Goal: Information Seeking & Learning: Learn about a topic

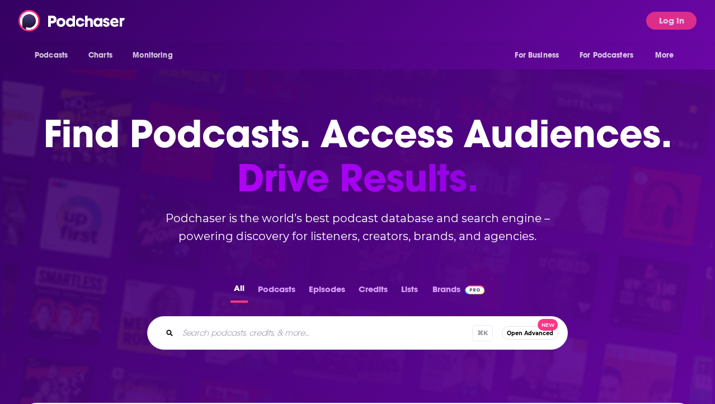
click at [249, 343] on div "⌘ K Open Advanced New" at bounding box center [357, 333] width 421 height 34
click at [227, 330] on input "Search podcasts, credits, & more..." at bounding box center [325, 333] width 294 height 18
paste input "The Social Change Diaries"
type input "The Social Change Diaries"
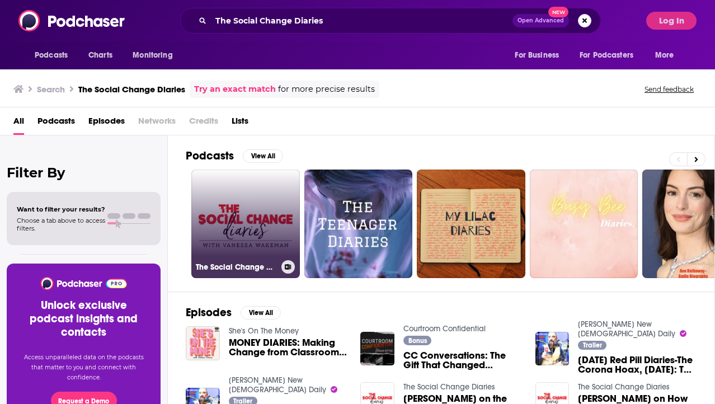
click at [246, 213] on link "The Social Change Diaries" at bounding box center [245, 224] width 109 height 109
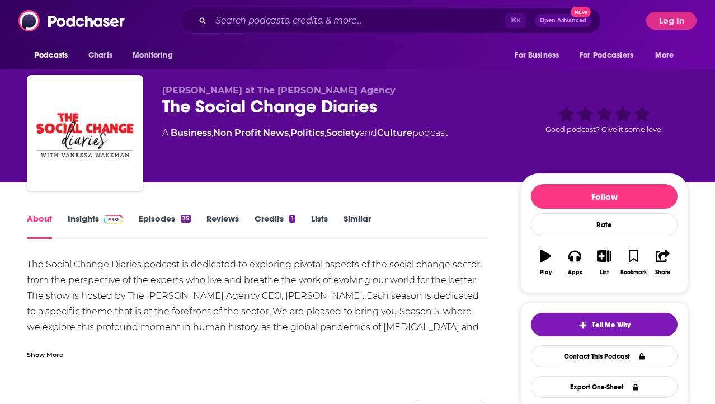
click at [92, 214] on link "Insights" at bounding box center [95, 226] width 55 height 26
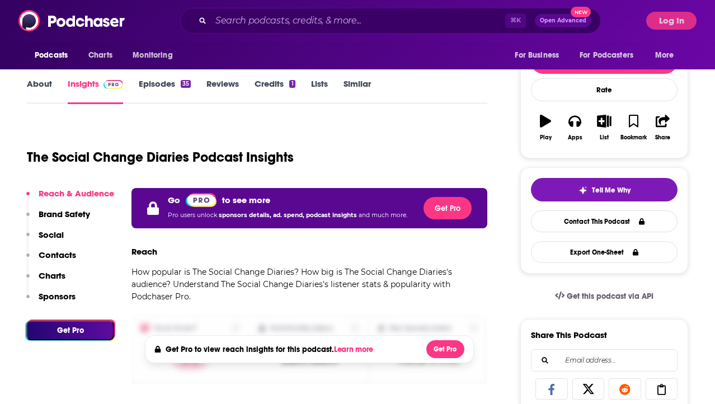
scroll to position [154, 0]
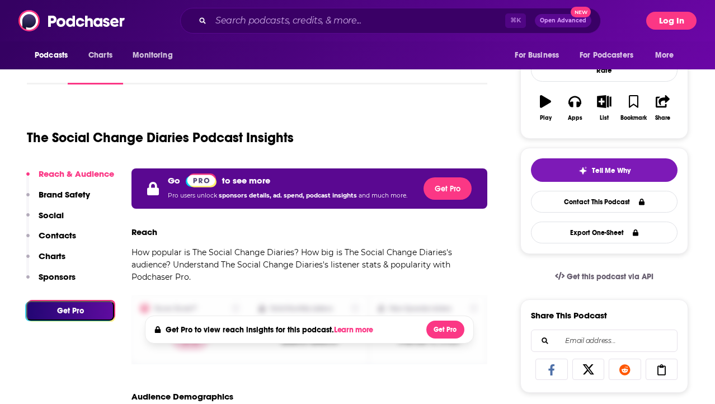
click at [660, 24] on button "Log In" at bounding box center [671, 21] width 50 height 18
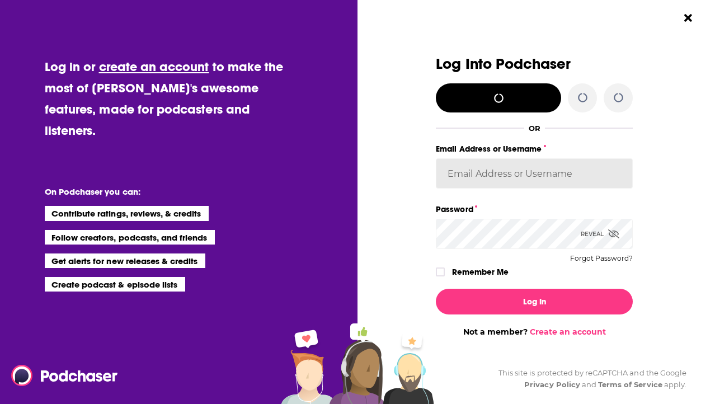
scroll to position [0, 0]
type input "[EMAIL_ADDRESS][DOMAIN_NAME]"
click at [534, 301] on button "Log In" at bounding box center [534, 302] width 197 height 26
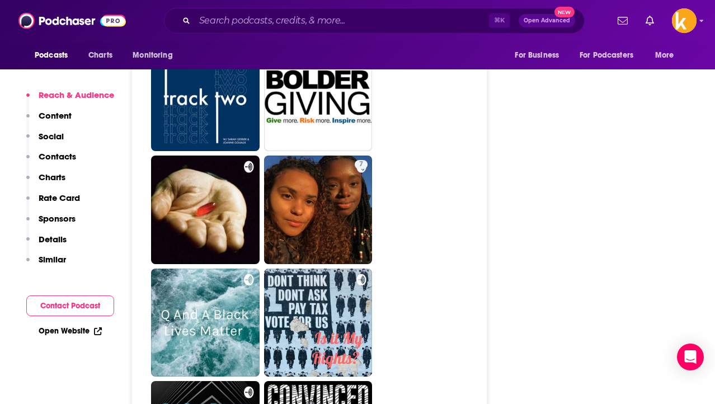
scroll to position [1984, 0]
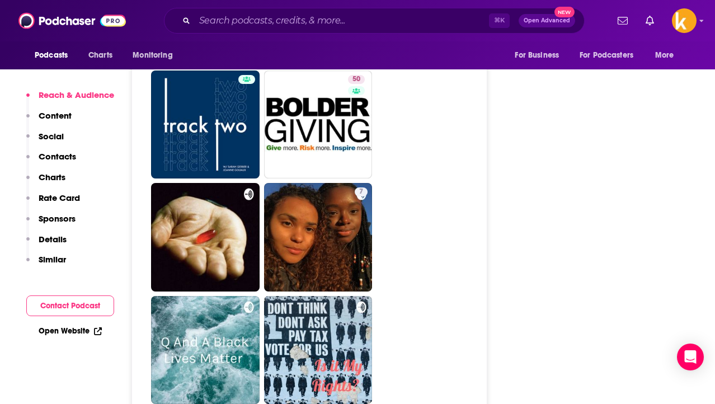
click at [88, 97] on p "Reach & Audience" at bounding box center [77, 95] width 76 height 11
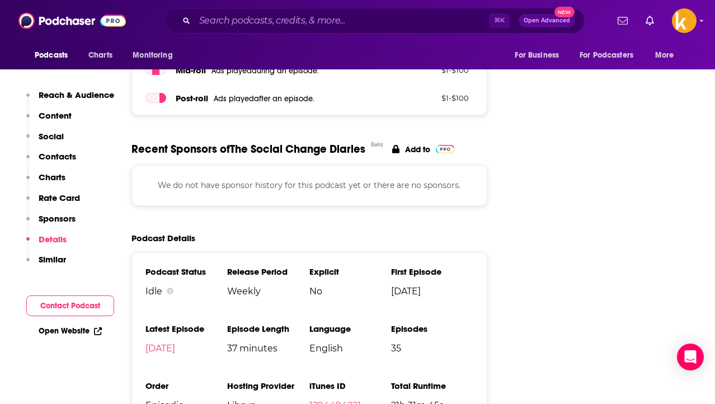
scroll to position [1446, 0]
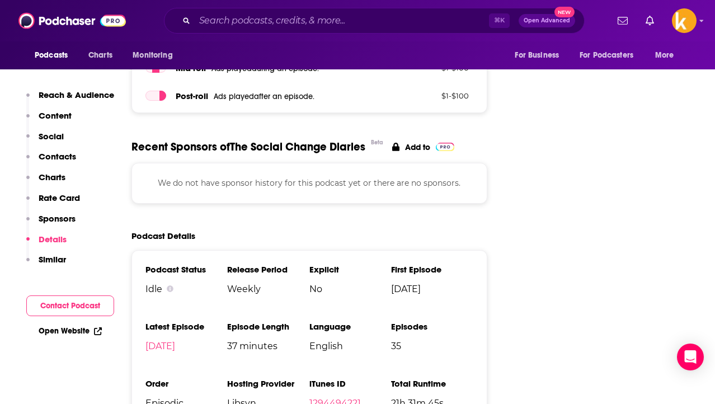
click at [51, 121] on button "Content" at bounding box center [48, 120] width 45 height 21
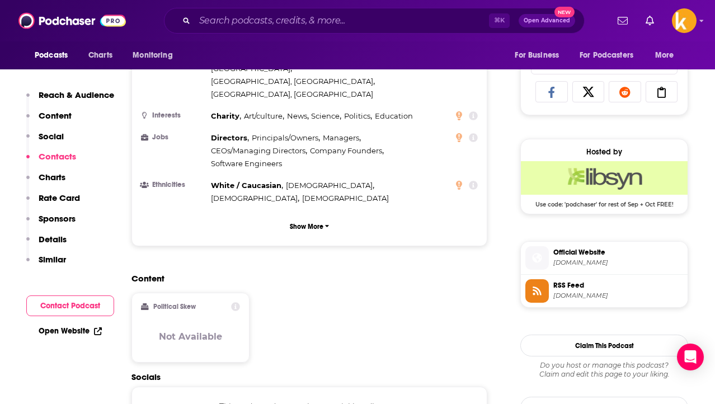
scroll to position [0, 0]
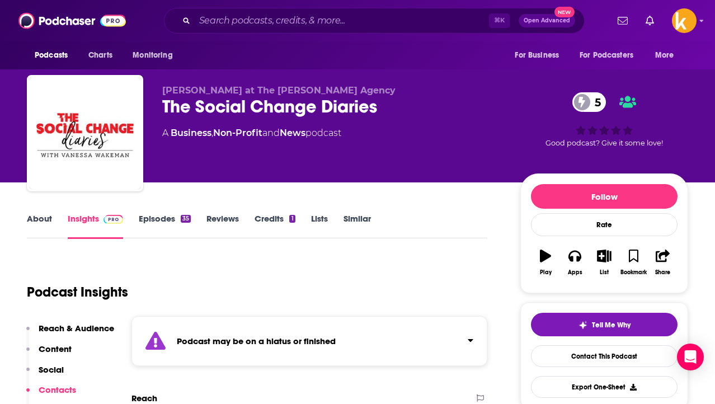
click at [175, 218] on link "Episodes 35" at bounding box center [165, 226] width 52 height 26
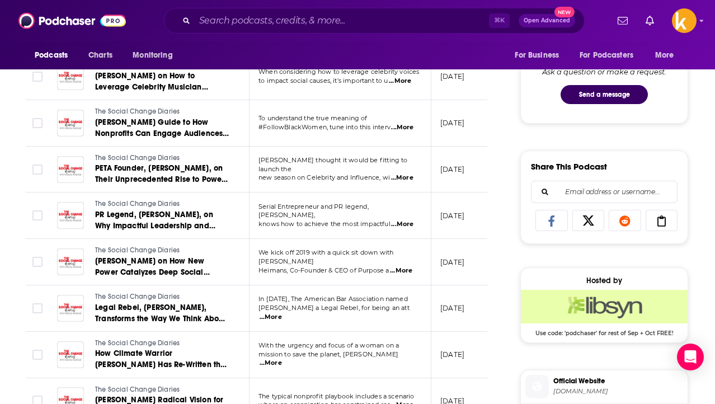
scroll to position [591, 1]
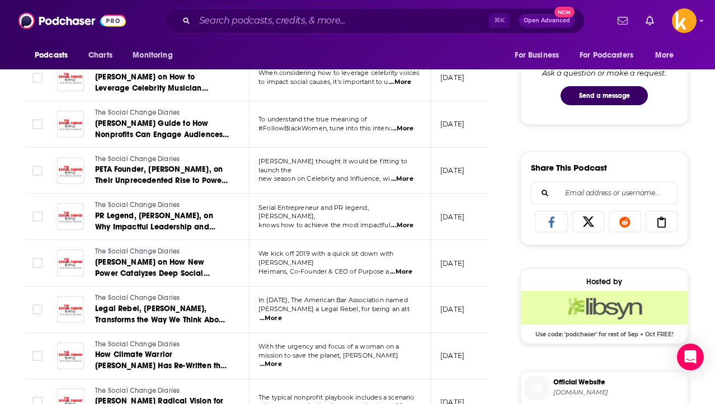
click at [403, 175] on span "...More" at bounding box center [402, 179] width 22 height 9
drag, startPoint x: 288, startPoint y: 121, endPoint x: 313, endPoint y: 124, distance: 25.3
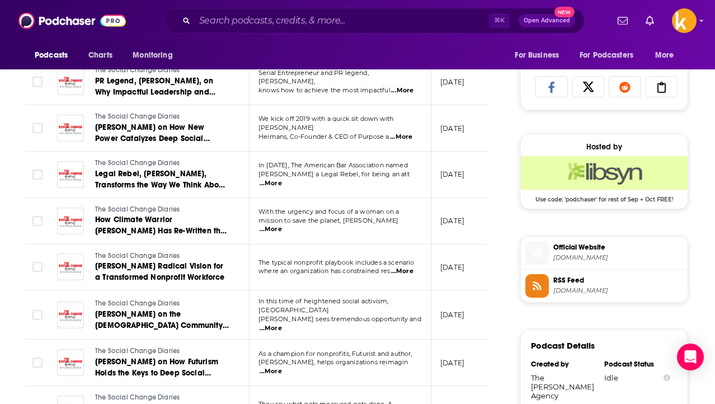
scroll to position [727, 1]
click at [282, 323] on span "...More" at bounding box center [271, 327] width 22 height 9
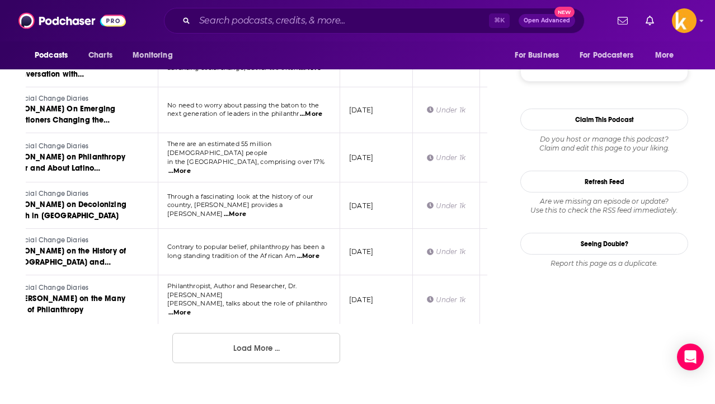
scroll to position [0, 91]
click at [270, 333] on button "Load More ..." at bounding box center [256, 348] width 168 height 30
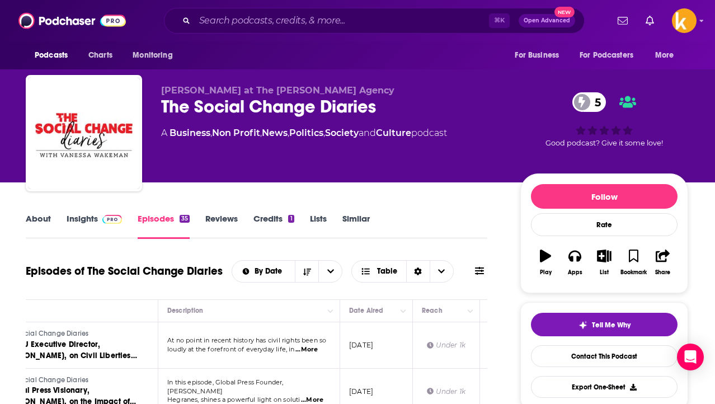
scroll to position [0, 1]
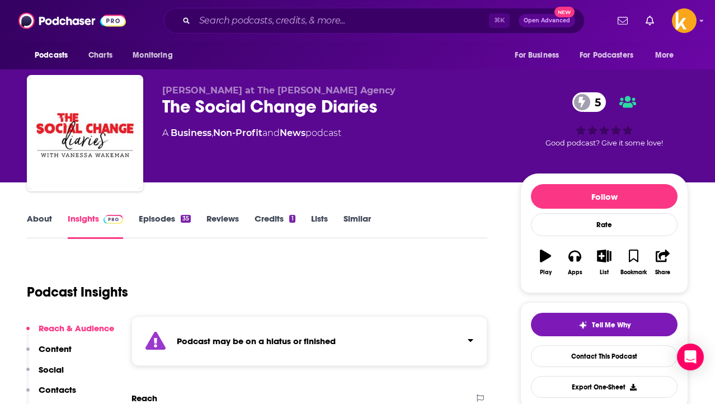
click at [267, 116] on div "The Social Change Diaries 5" at bounding box center [332, 107] width 340 height 22
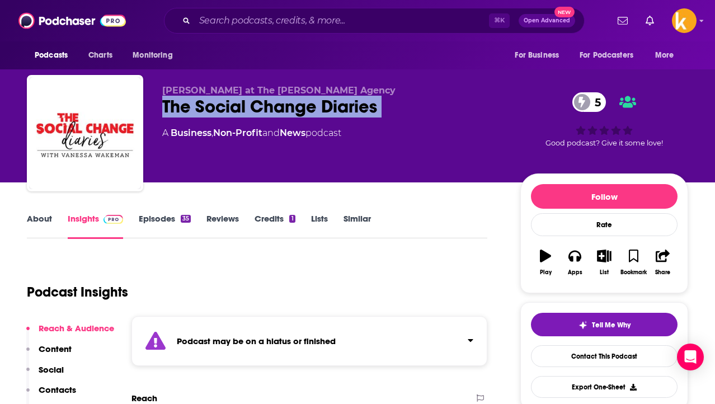
click at [267, 116] on div "The Social Change Diaries 5" at bounding box center [332, 107] width 340 height 22
copy div "The Social Change Diaries 5"
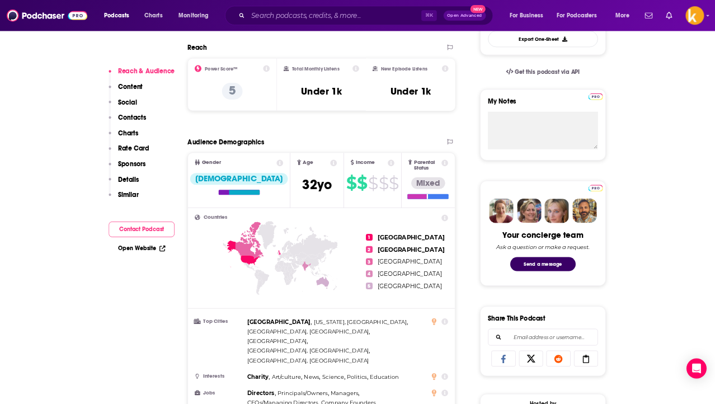
scroll to position [336, 0]
